Goal: Find specific page/section: Find specific page/section

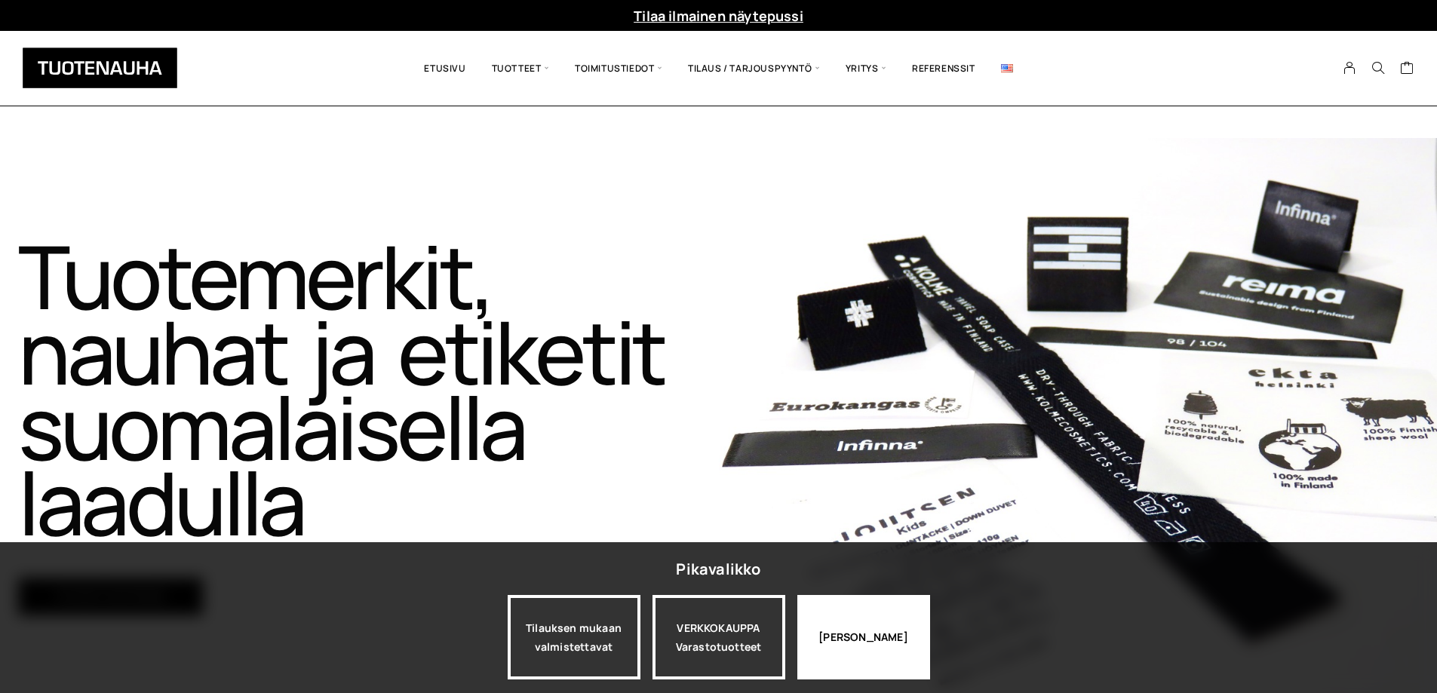
click at [857, 639] on div "Jatka katselua" at bounding box center [863, 637] width 133 height 84
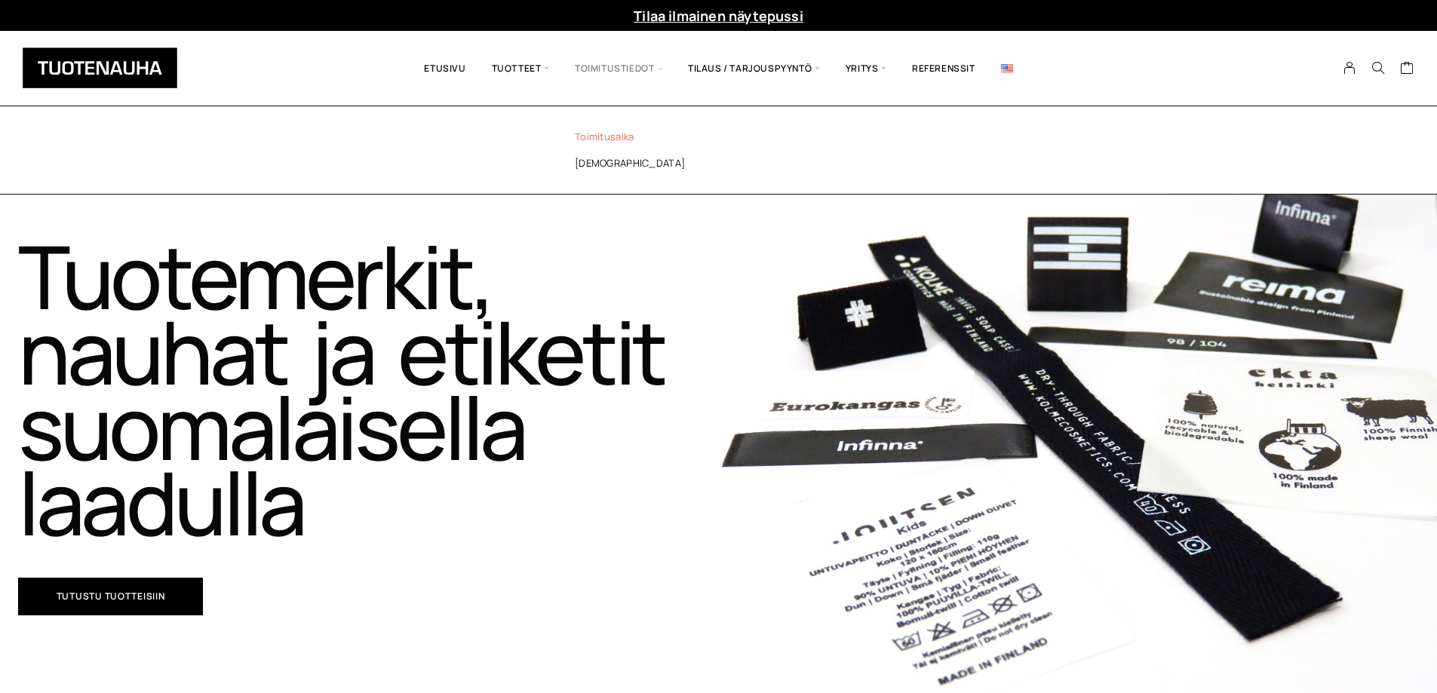
click at [613, 139] on link "Toimitusaika" at bounding box center [660, 137] width 219 height 26
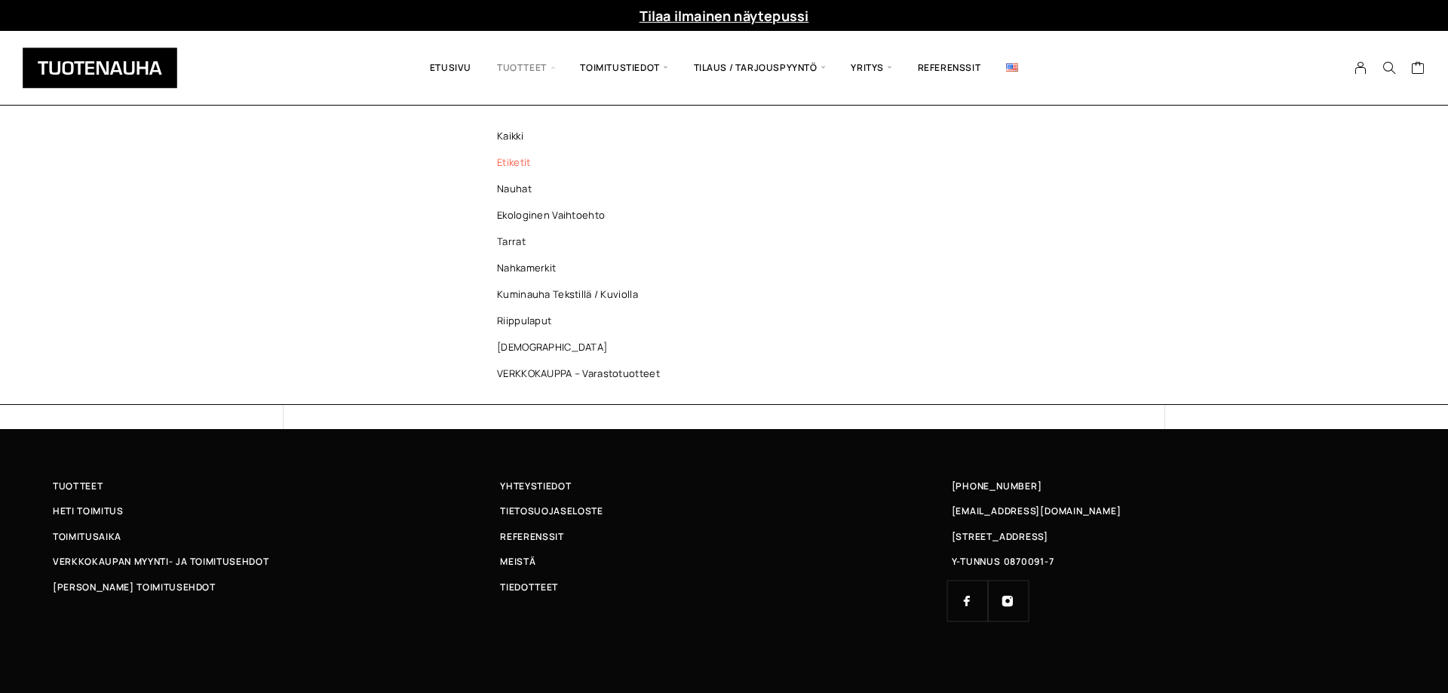
click at [521, 163] on link "Etiketit" at bounding box center [582, 162] width 219 height 26
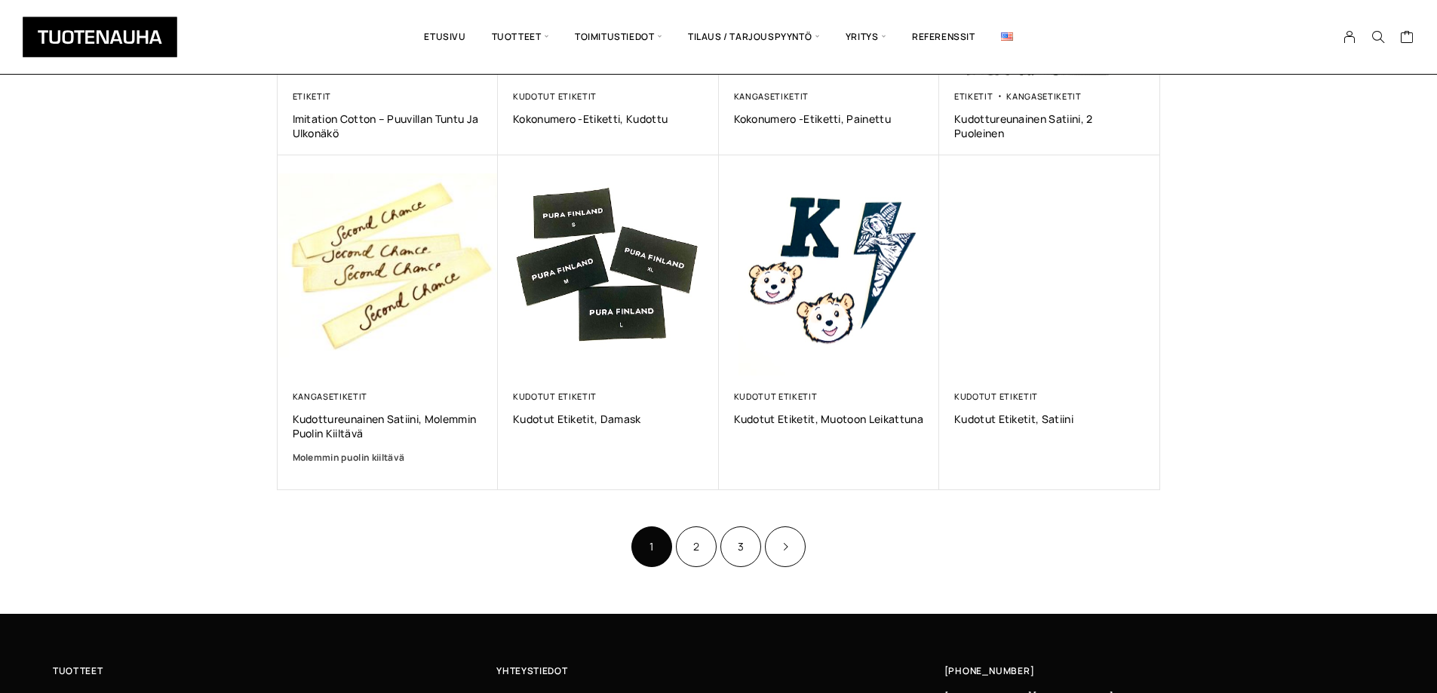
scroll to position [830, 0]
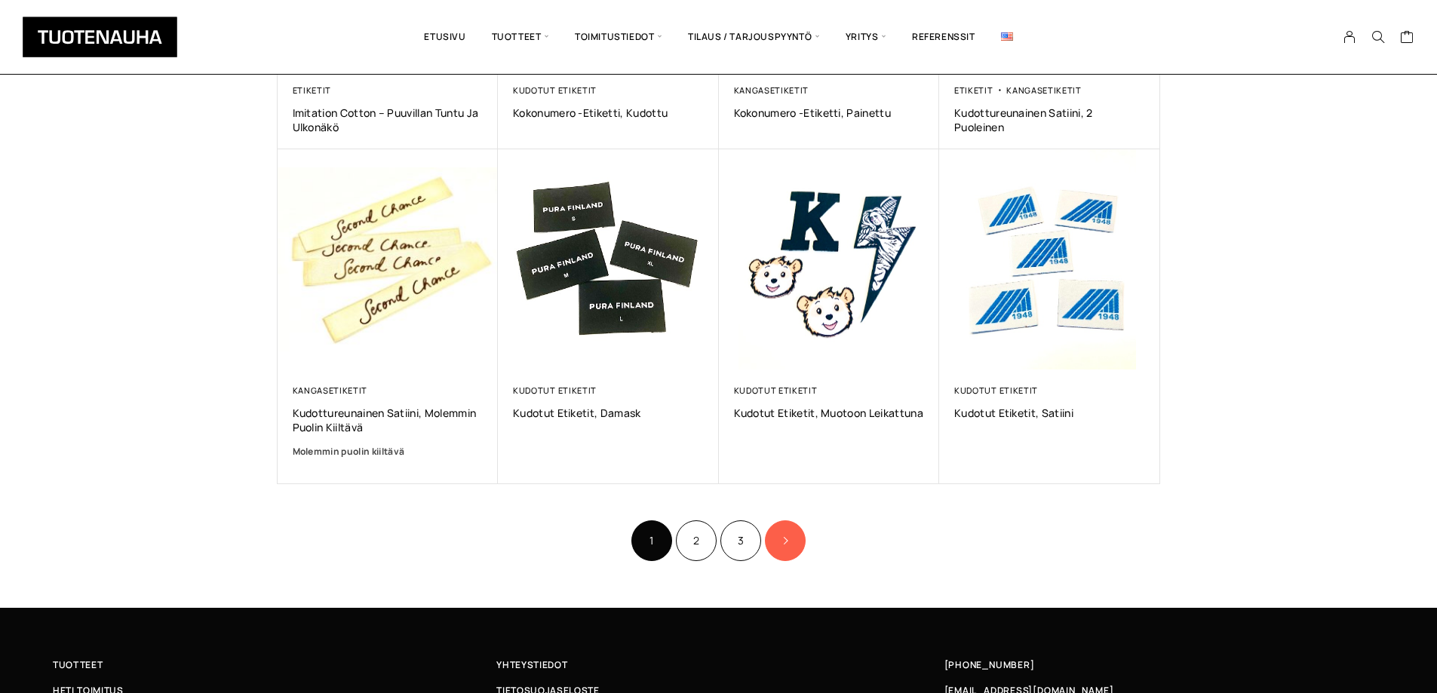
click at [792, 550] on link "Product Pagination" at bounding box center [785, 541] width 41 height 41
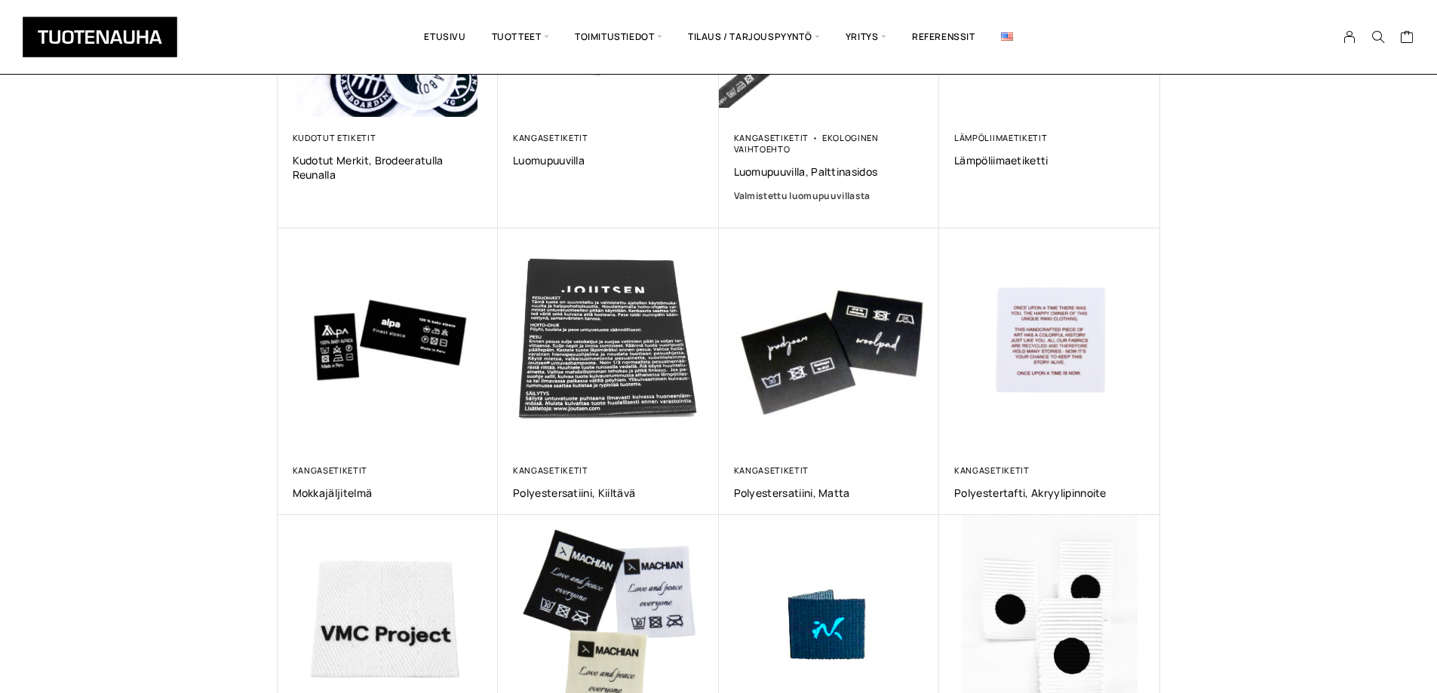
scroll to position [453, 0]
